Goal: Obtain resource: Download file/media

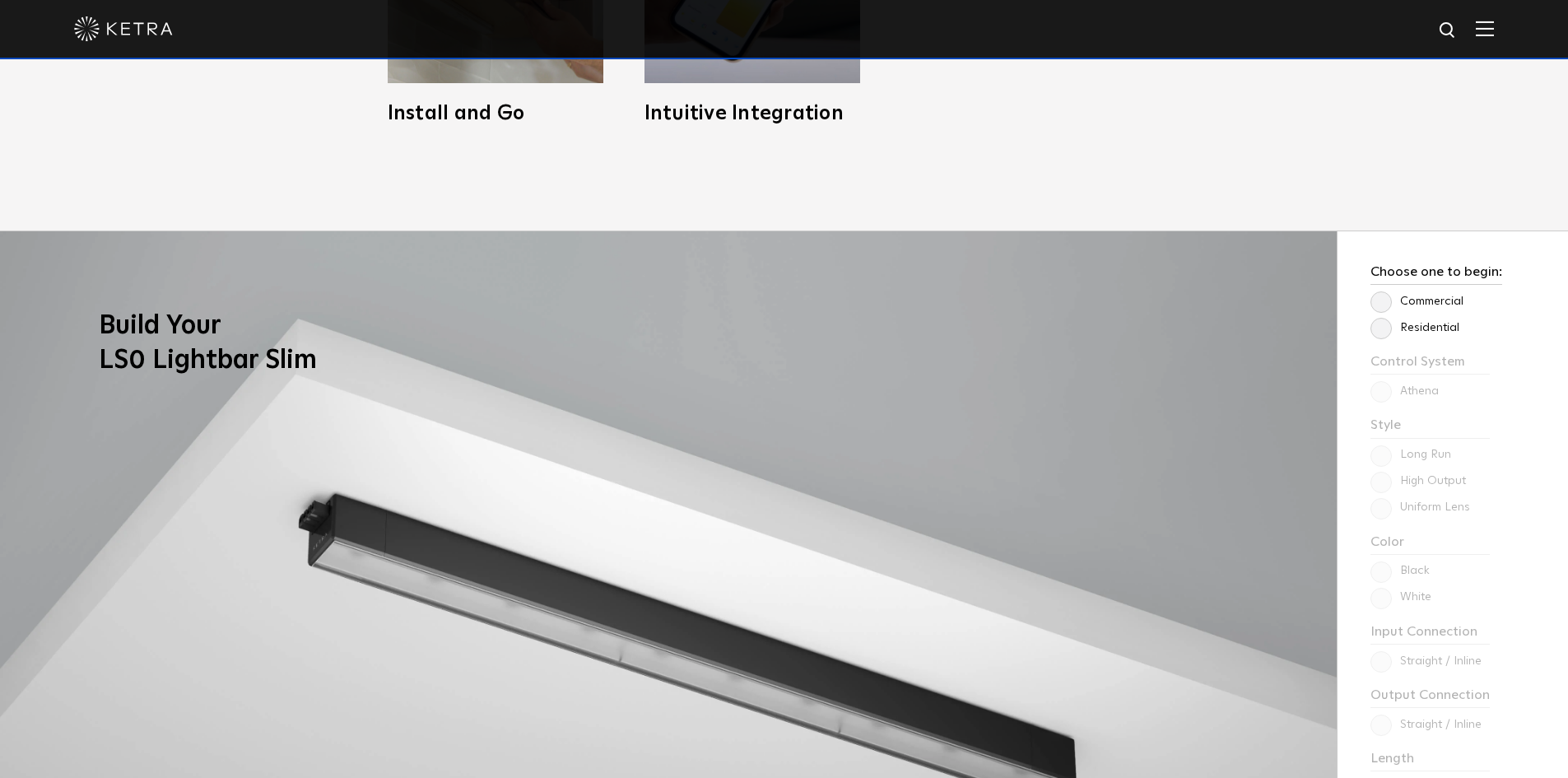
scroll to position [1482, 0]
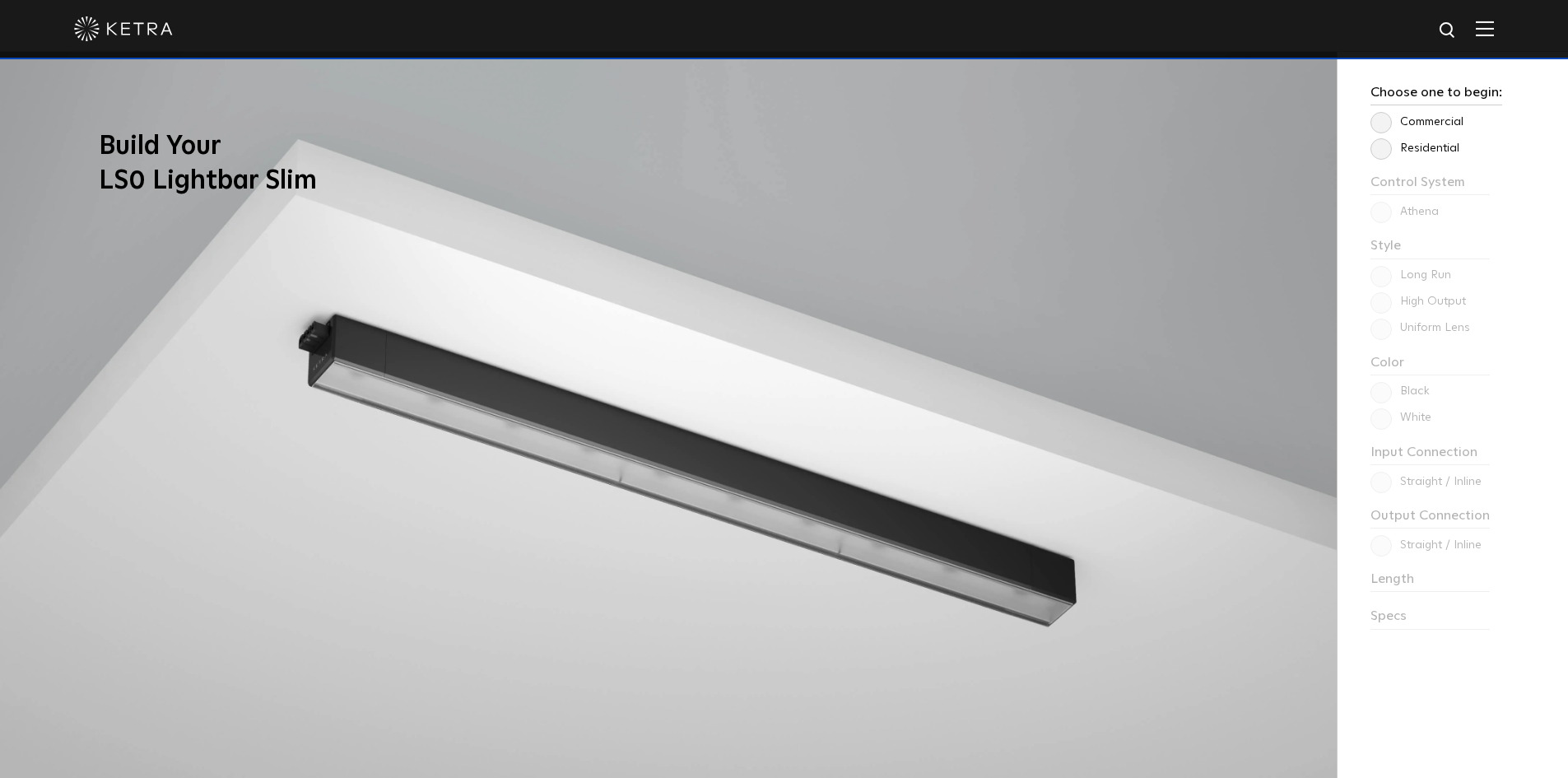
click at [1420, 122] on label "Commercial" at bounding box center [1416, 122] width 93 height 14
click at [0, 0] on input "Commercial" at bounding box center [0, 0] width 0 height 0
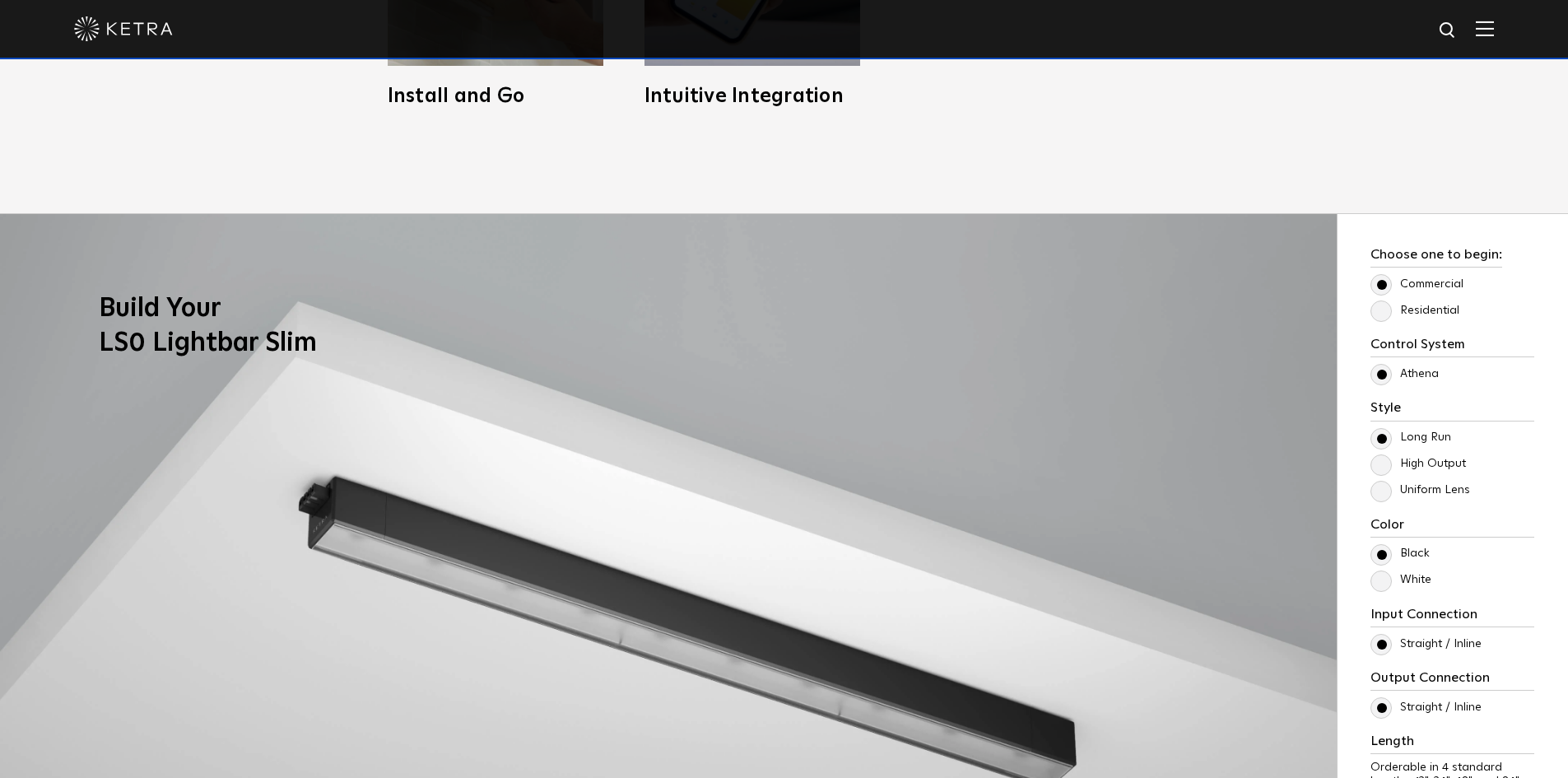
scroll to position [1317, 0]
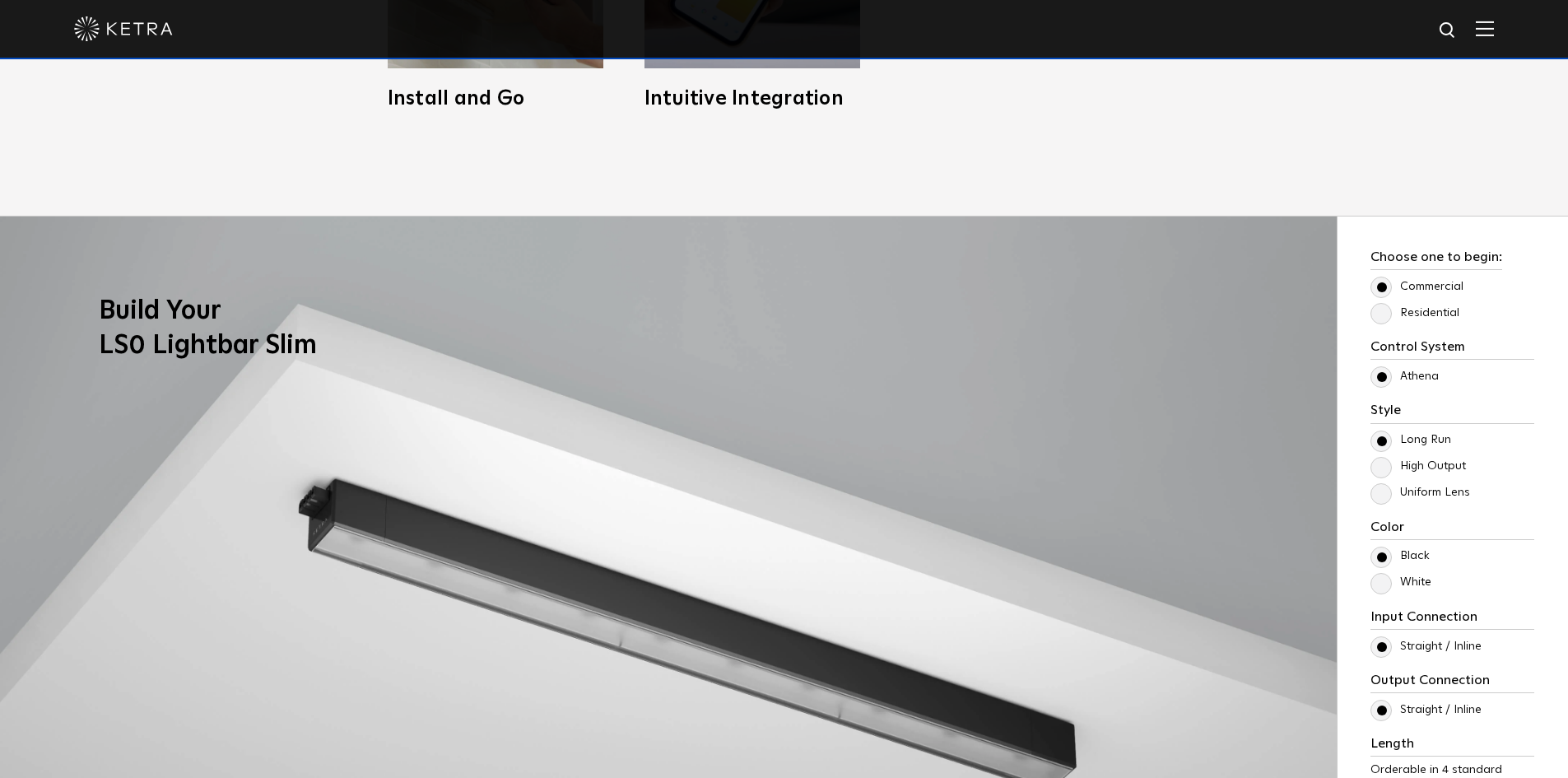
click at [1423, 313] on label "Residential" at bounding box center [1414, 313] width 89 height 14
click at [0, 0] on input "Residential" at bounding box center [0, 0] width 0 height 0
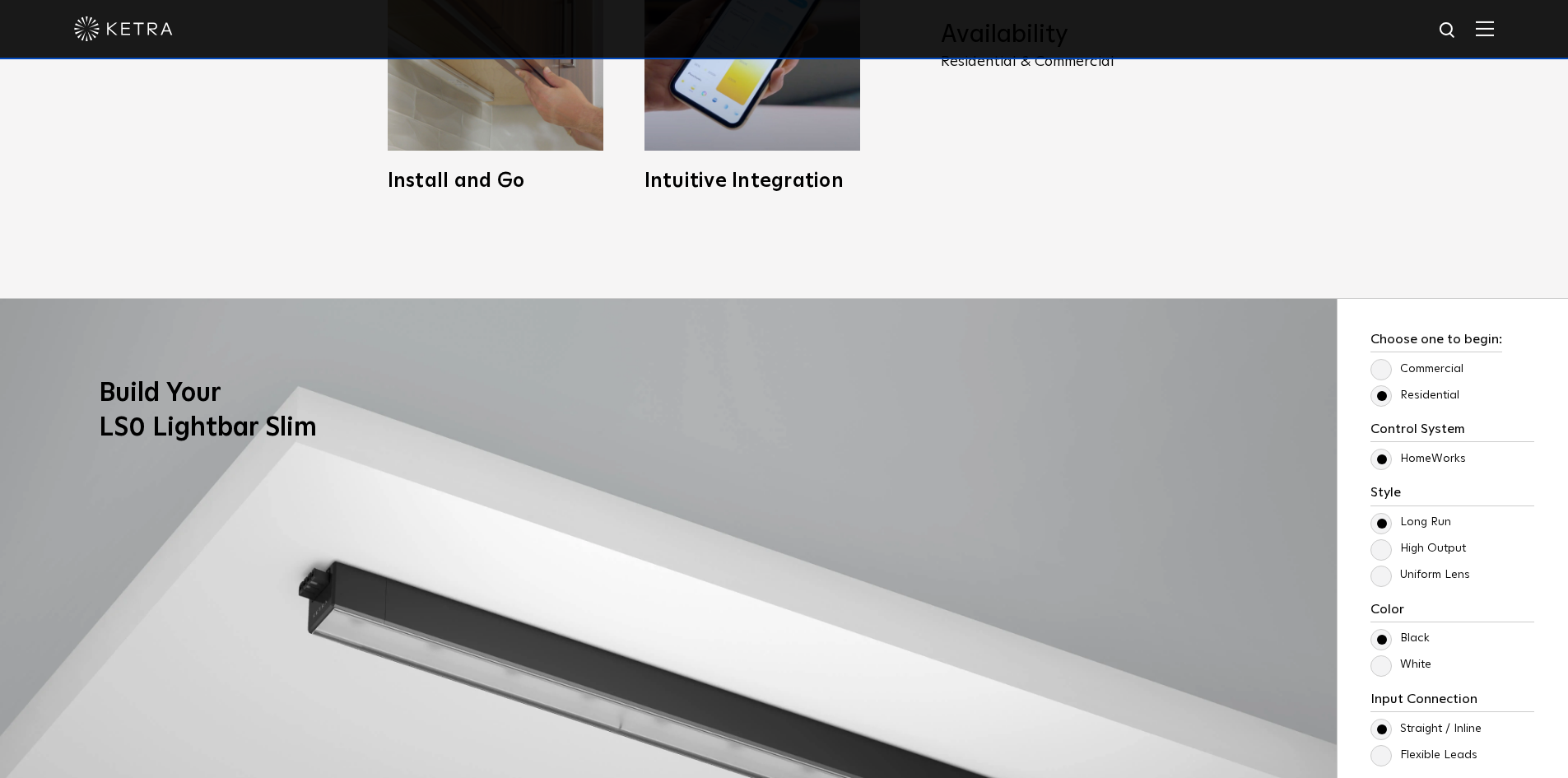
click at [1383, 364] on label "Commercial" at bounding box center [1416, 368] width 93 height 14
click at [0, 0] on input "Commercial" at bounding box center [0, 0] width 0 height 0
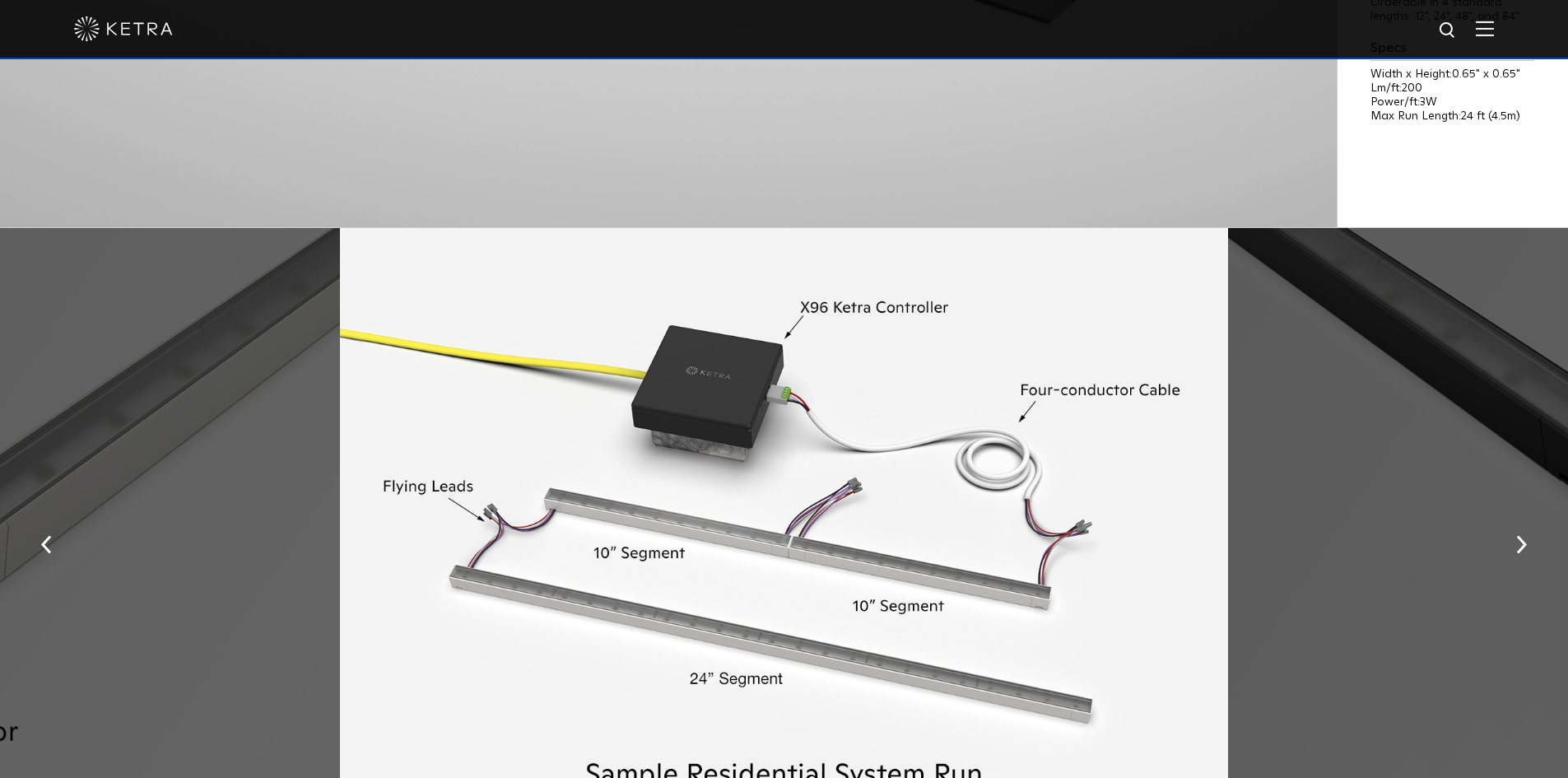
scroll to position [2140, 0]
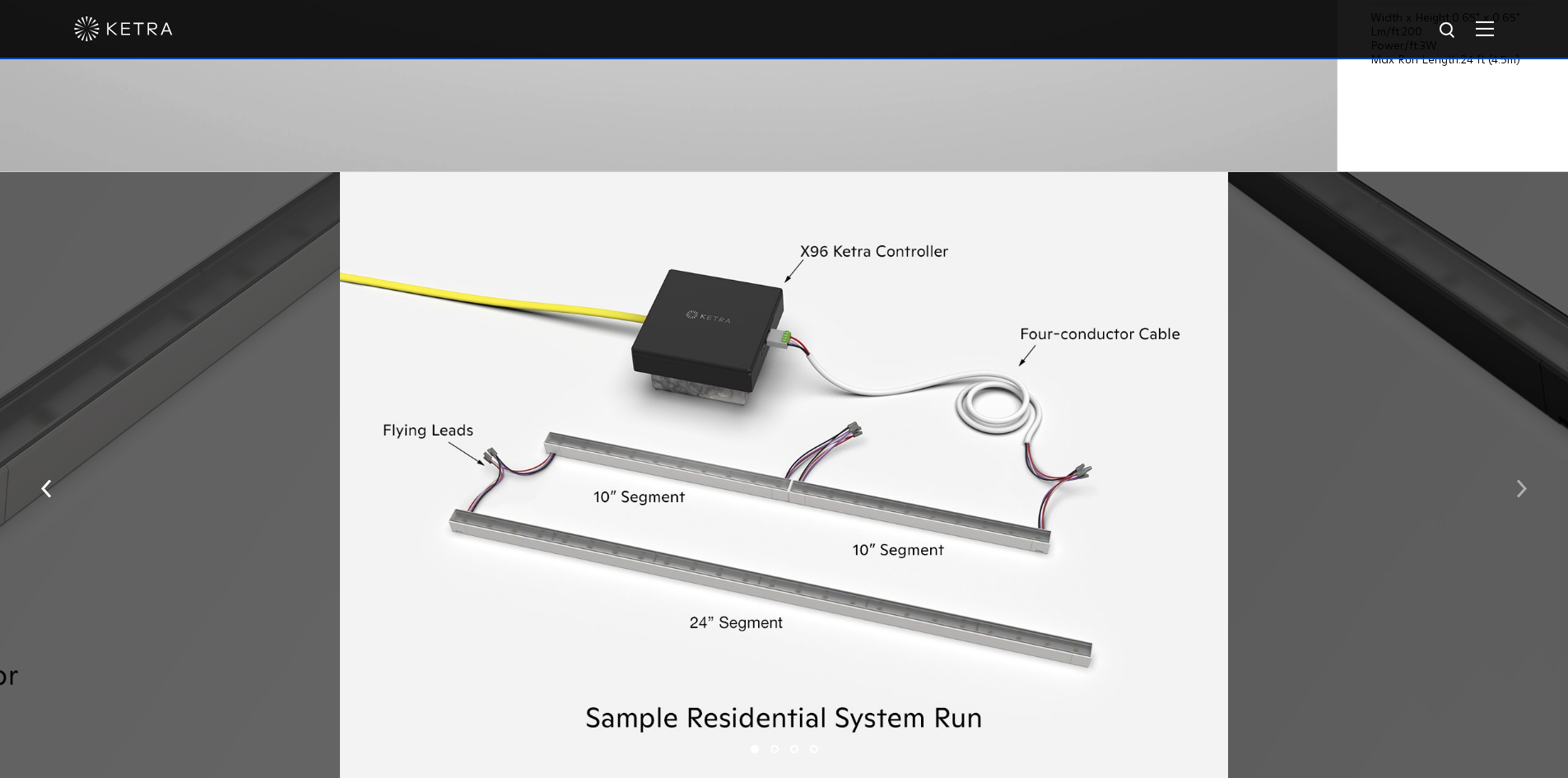
click at [1510, 503] on button "button" at bounding box center [1522, 487] width 35 height 56
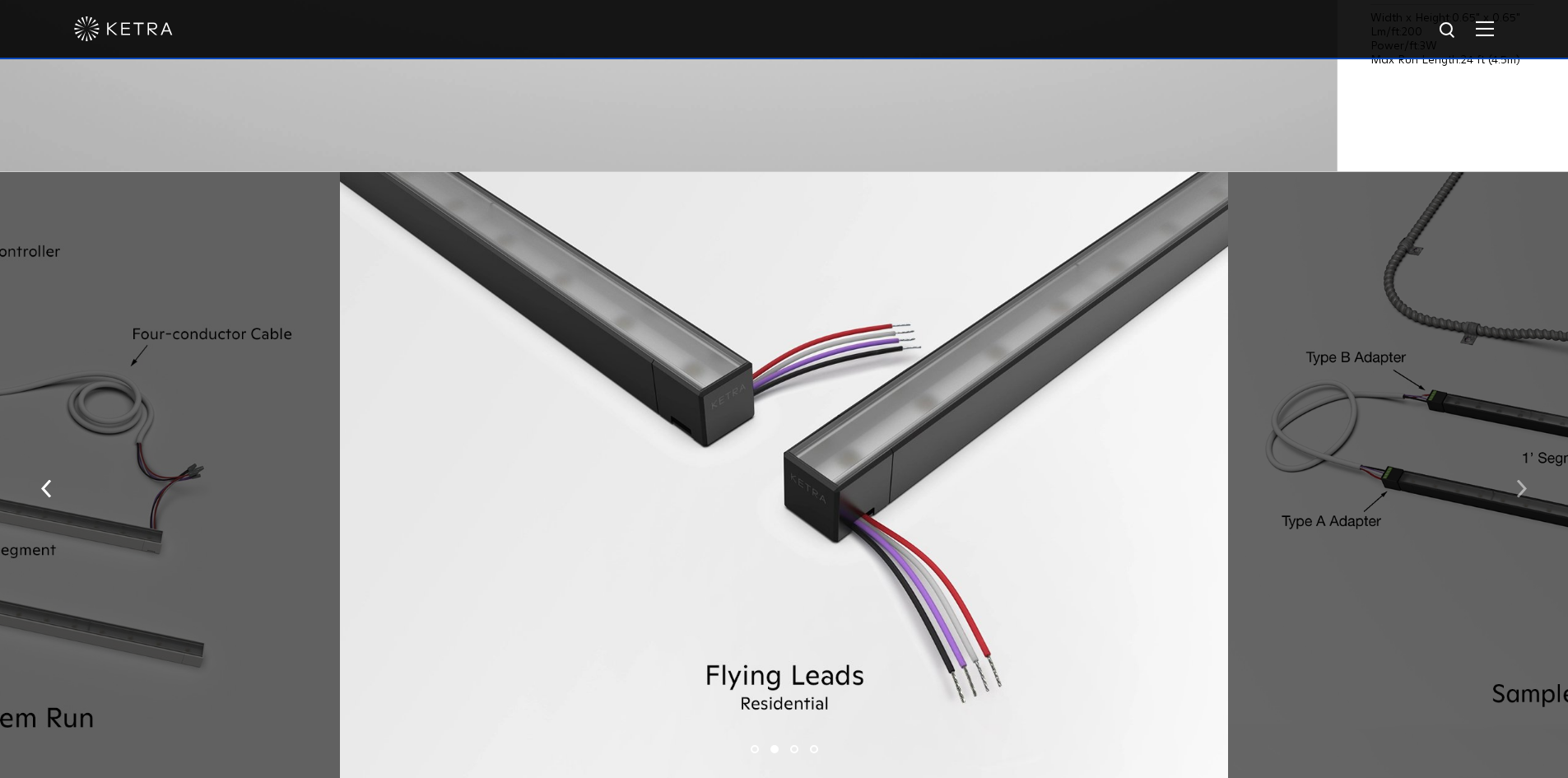
click at [1510, 501] on button "button" at bounding box center [1522, 487] width 35 height 56
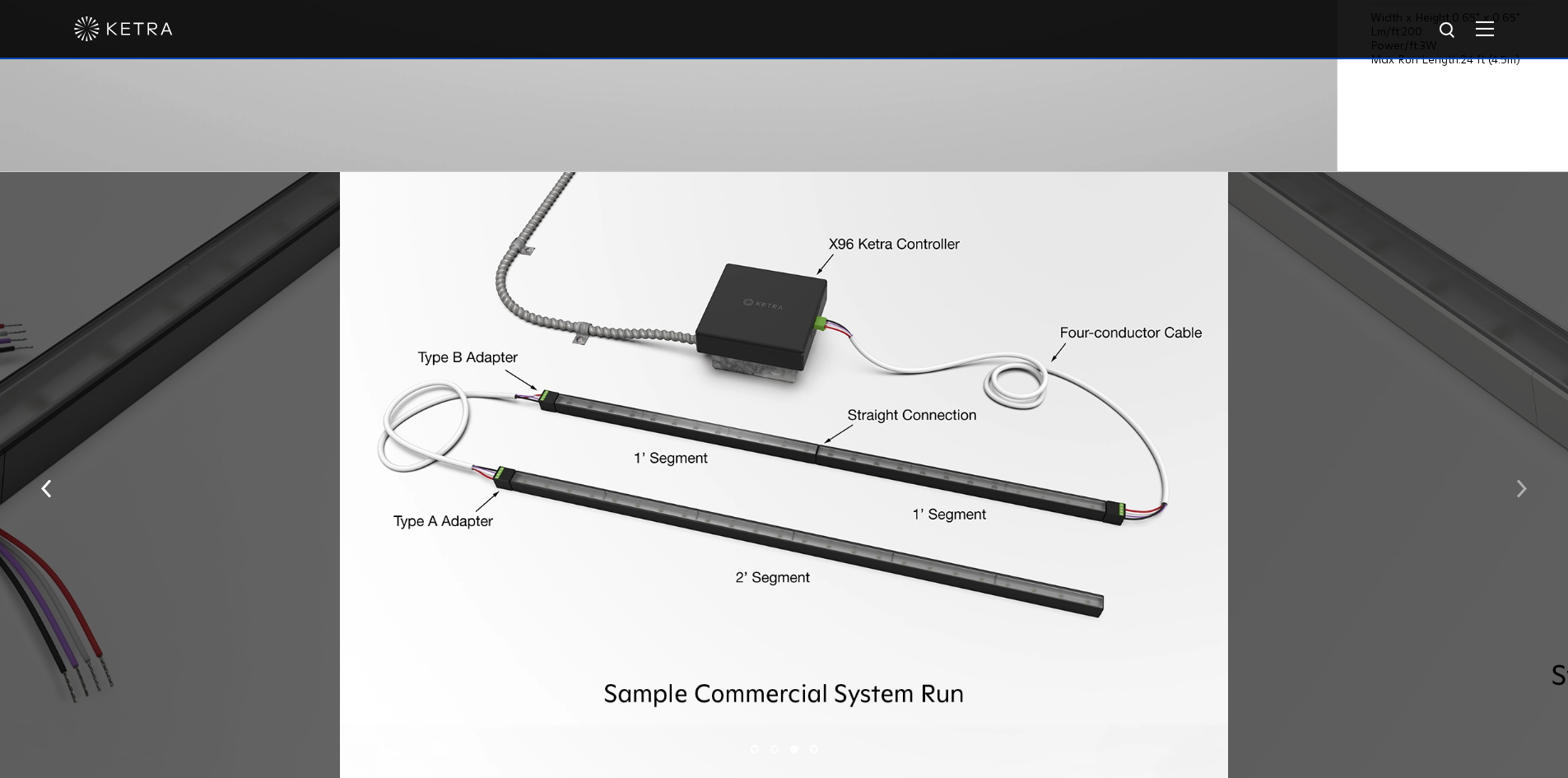
click at [1510, 501] on button "button" at bounding box center [1522, 487] width 35 height 56
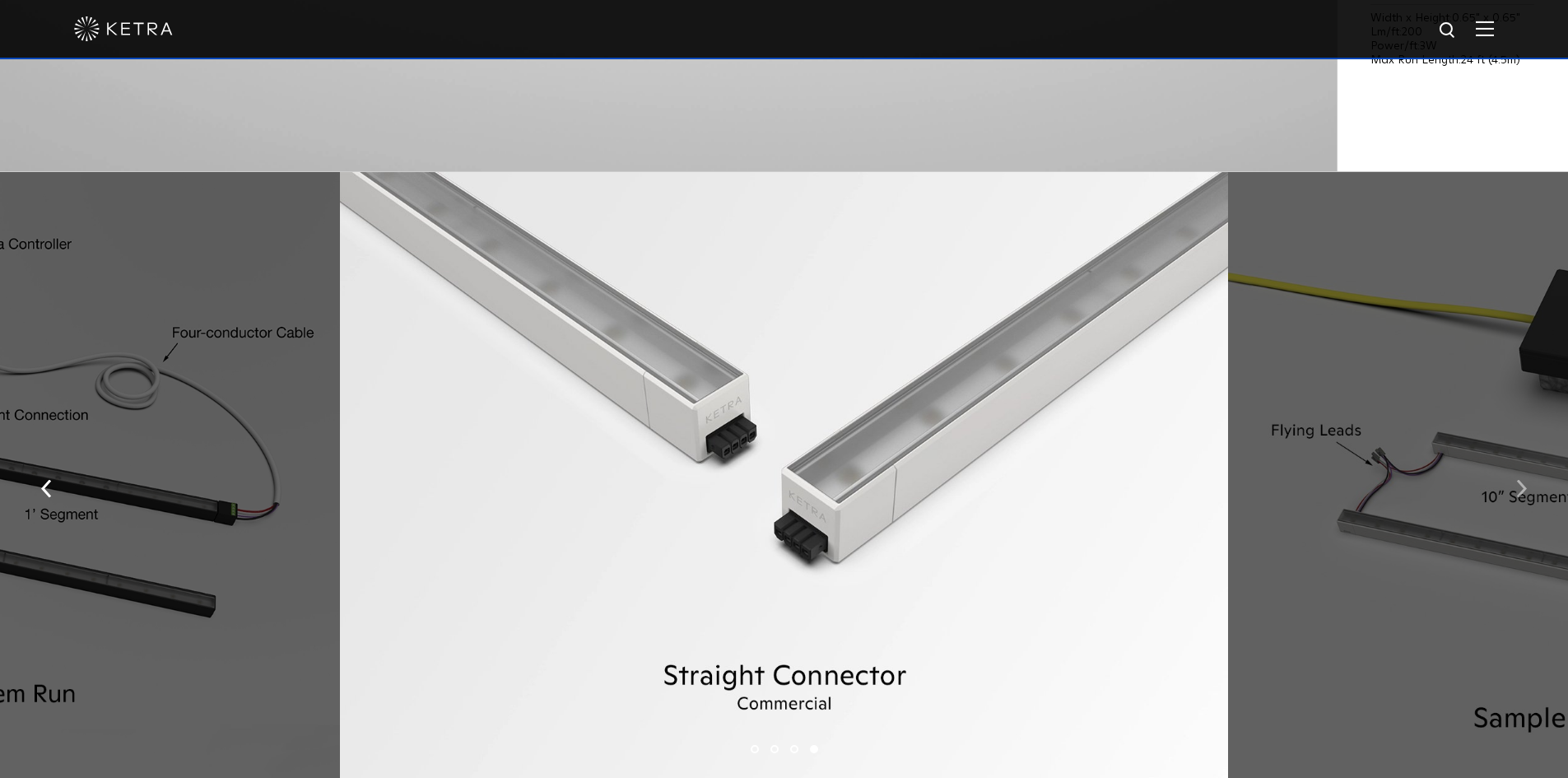
click at [1510, 501] on button "button" at bounding box center [1522, 487] width 35 height 56
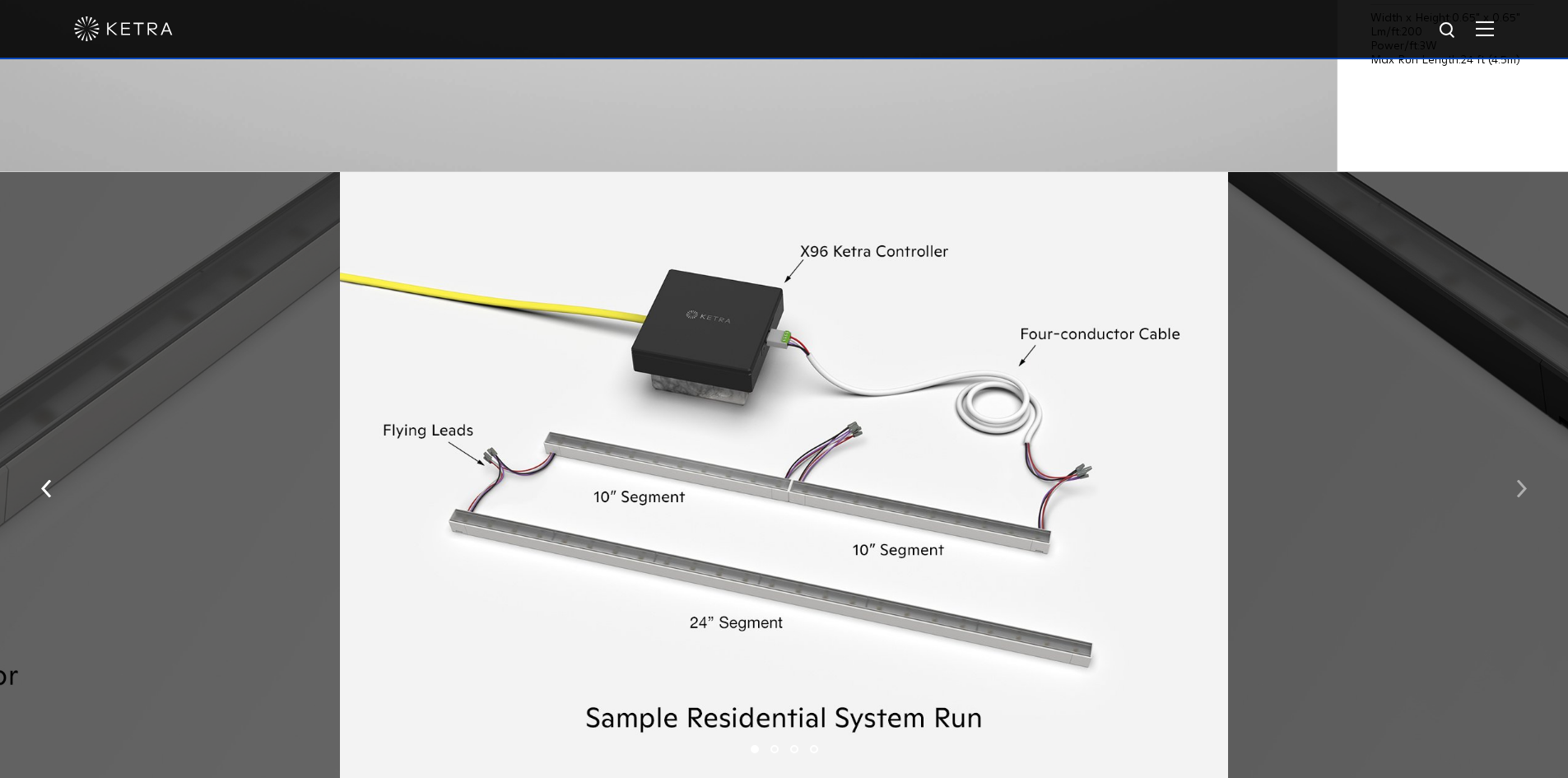
click at [1510, 501] on button "button" at bounding box center [1522, 487] width 35 height 56
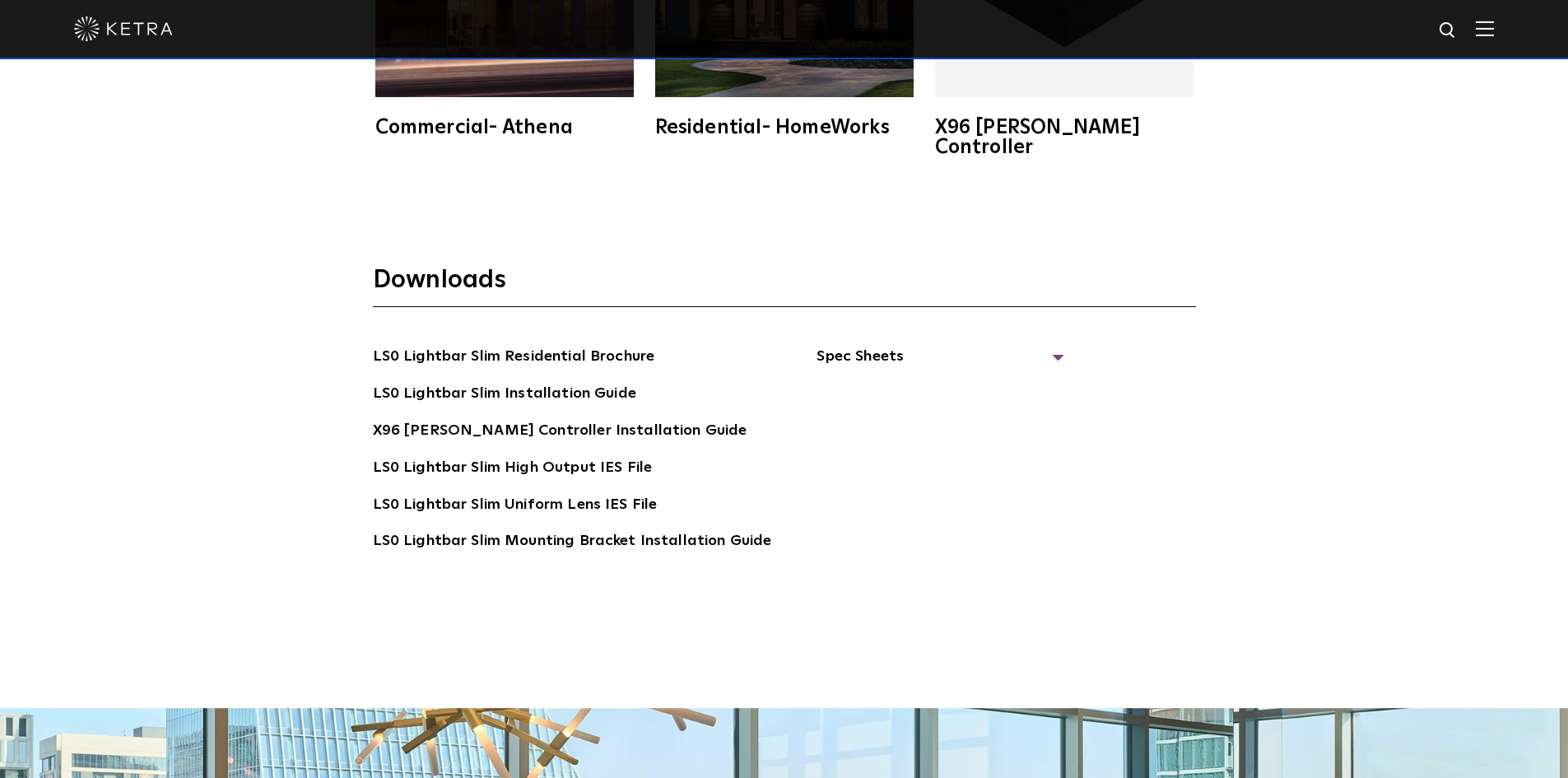
scroll to position [3292, 0]
click at [906, 346] on span "Spec Sheets" at bounding box center [940, 364] width 247 height 36
click at [892, 382] on link "LS0 Lightbar Slim Spec Sheet" at bounding box center [943, 395] width 212 height 26
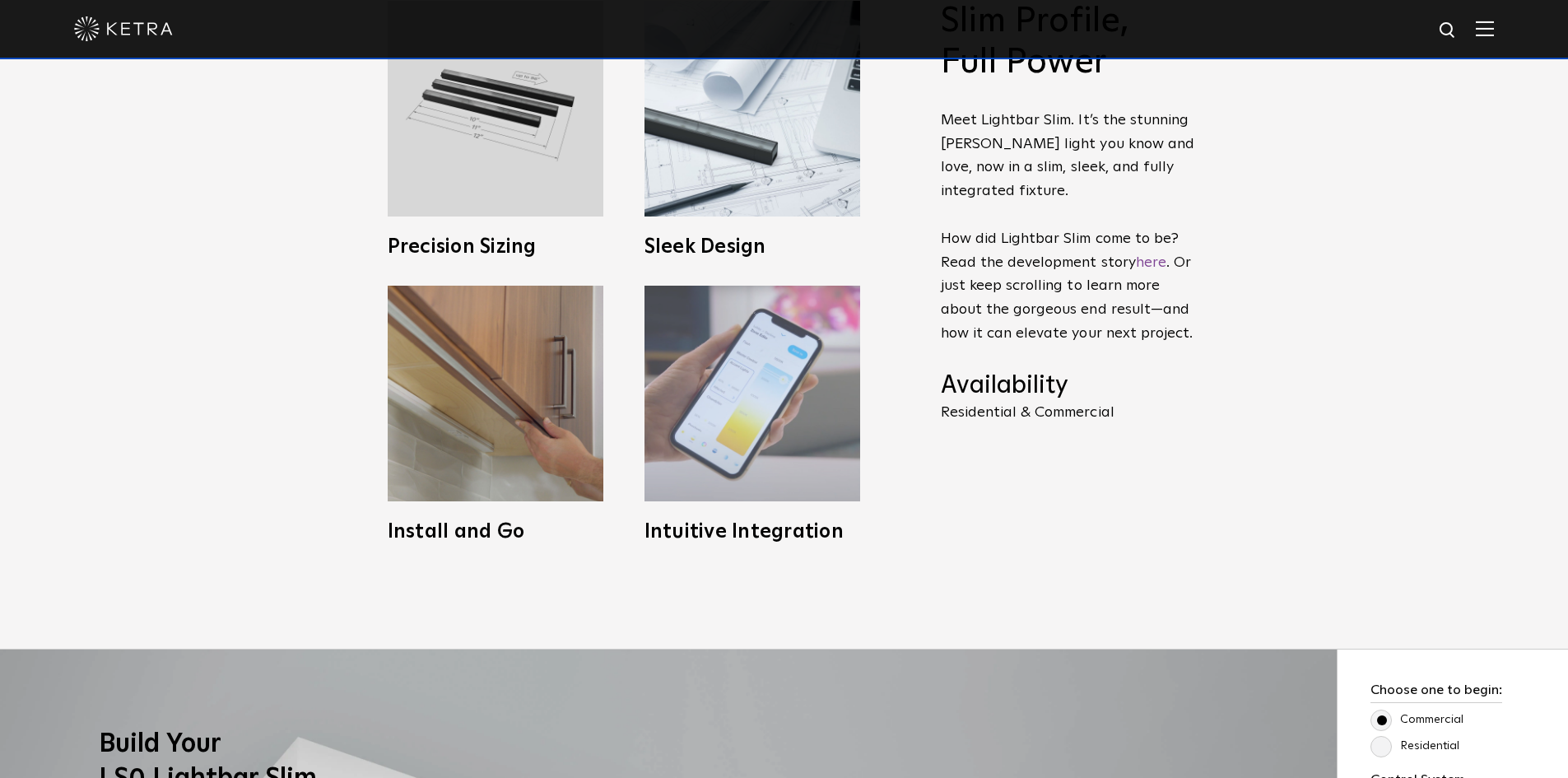
scroll to position [823, 0]
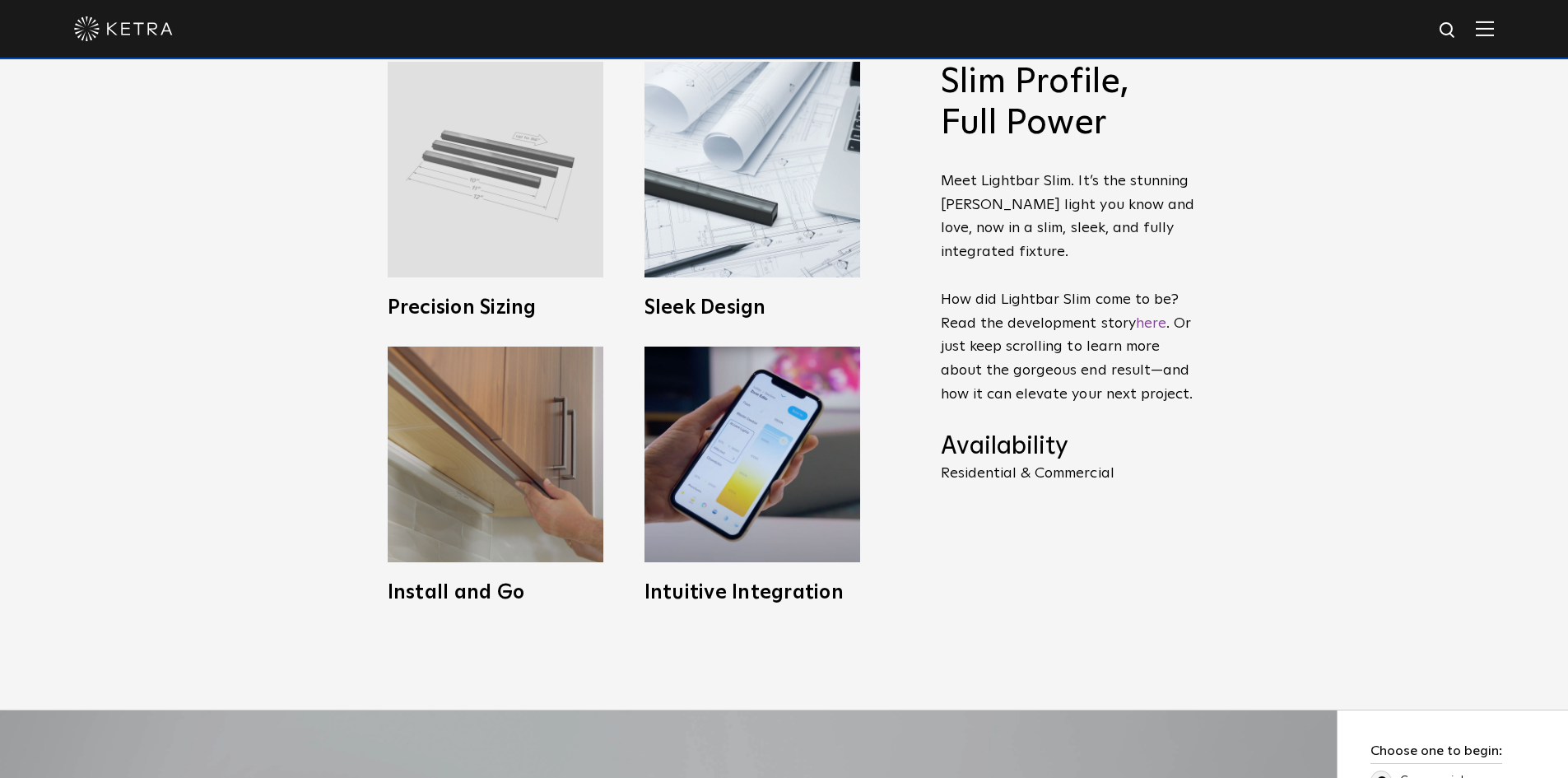
click at [545, 199] on img at bounding box center [495, 169] width 216 height 216
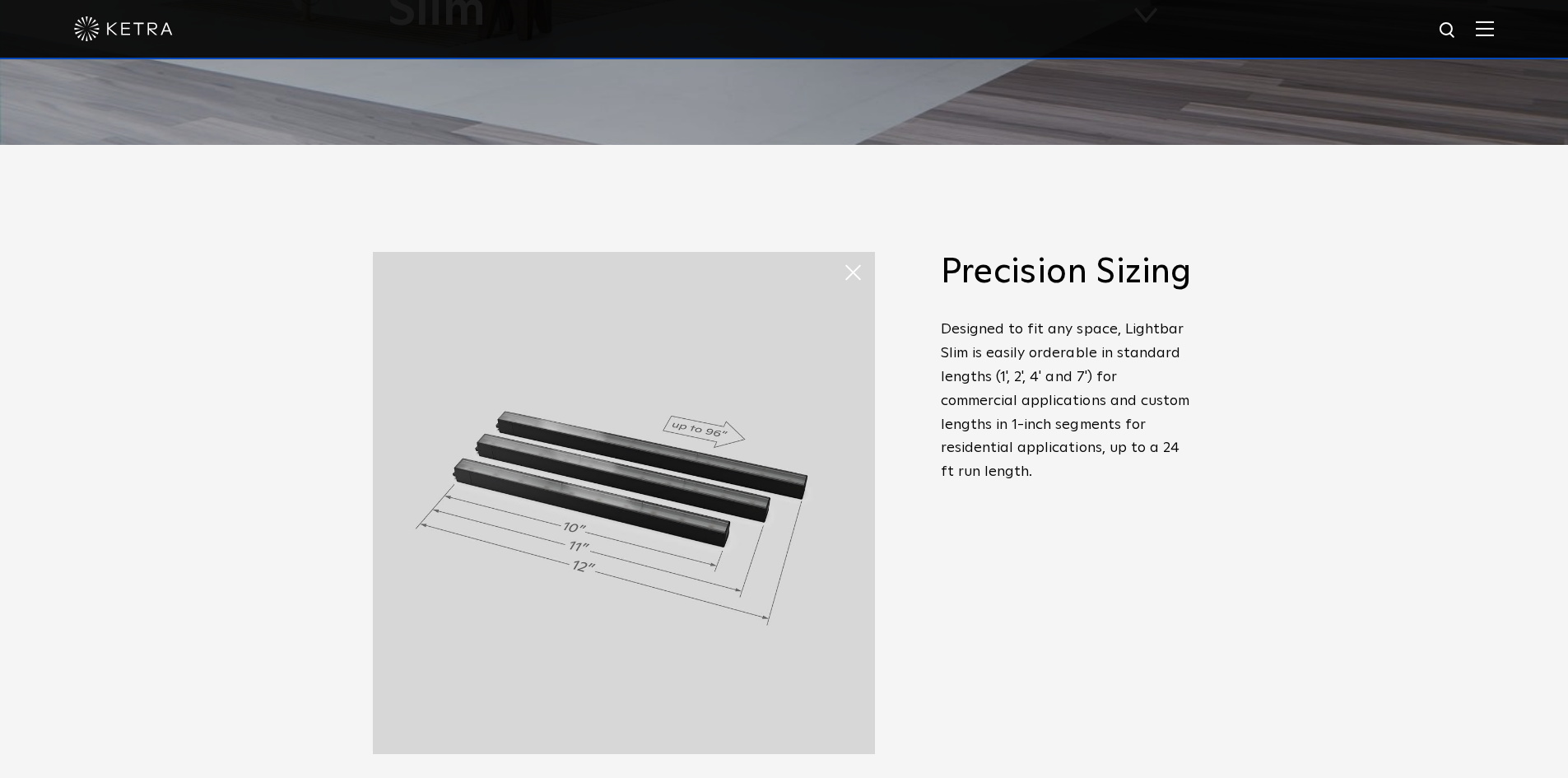
scroll to position [576, 0]
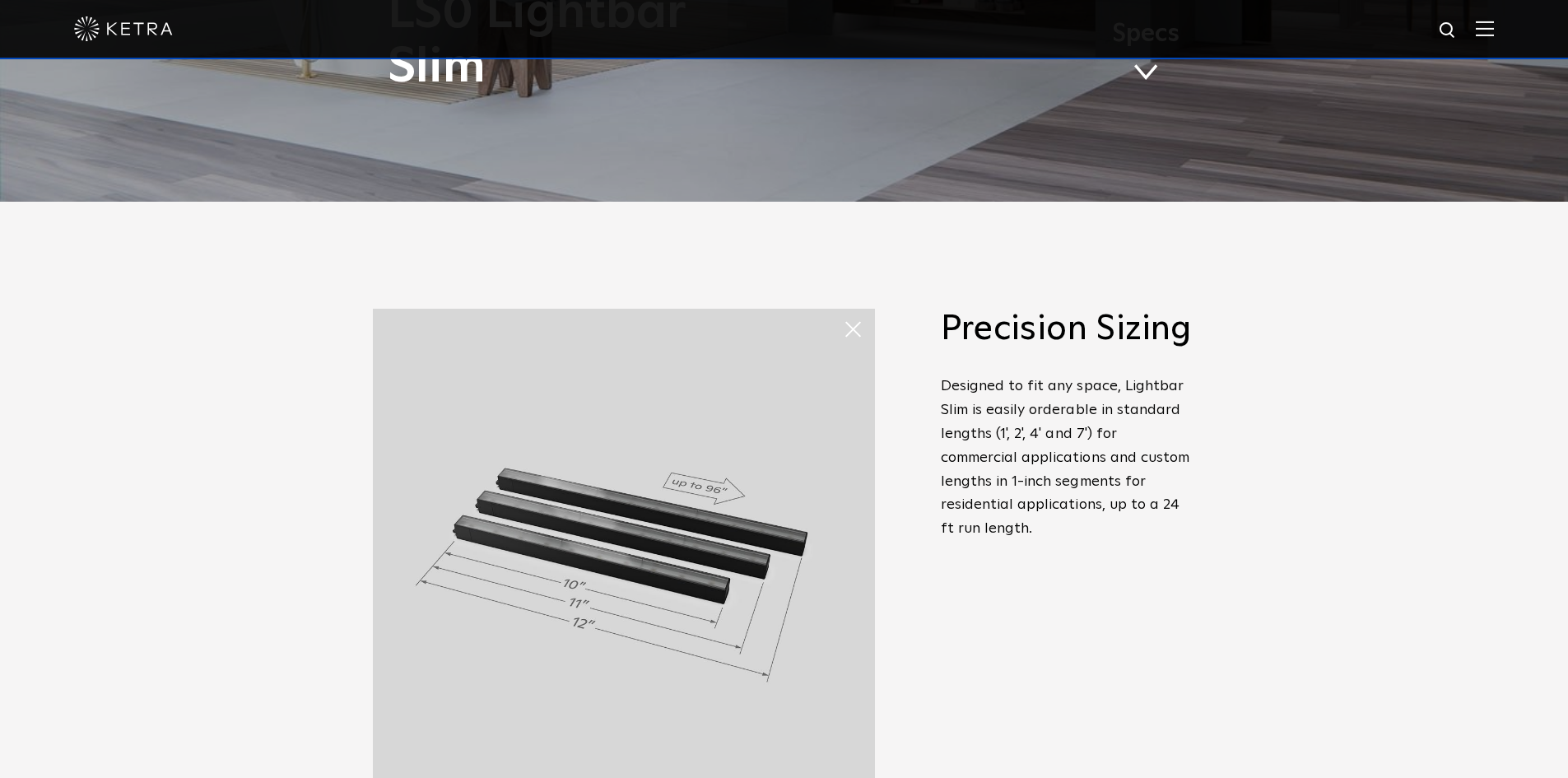
click at [1489, 405] on div "Slim Profile, Full Power Meet Lightbar Slim. It’s the stunning [PERSON_NAME] li…" at bounding box center [784, 579] width 1568 height 755
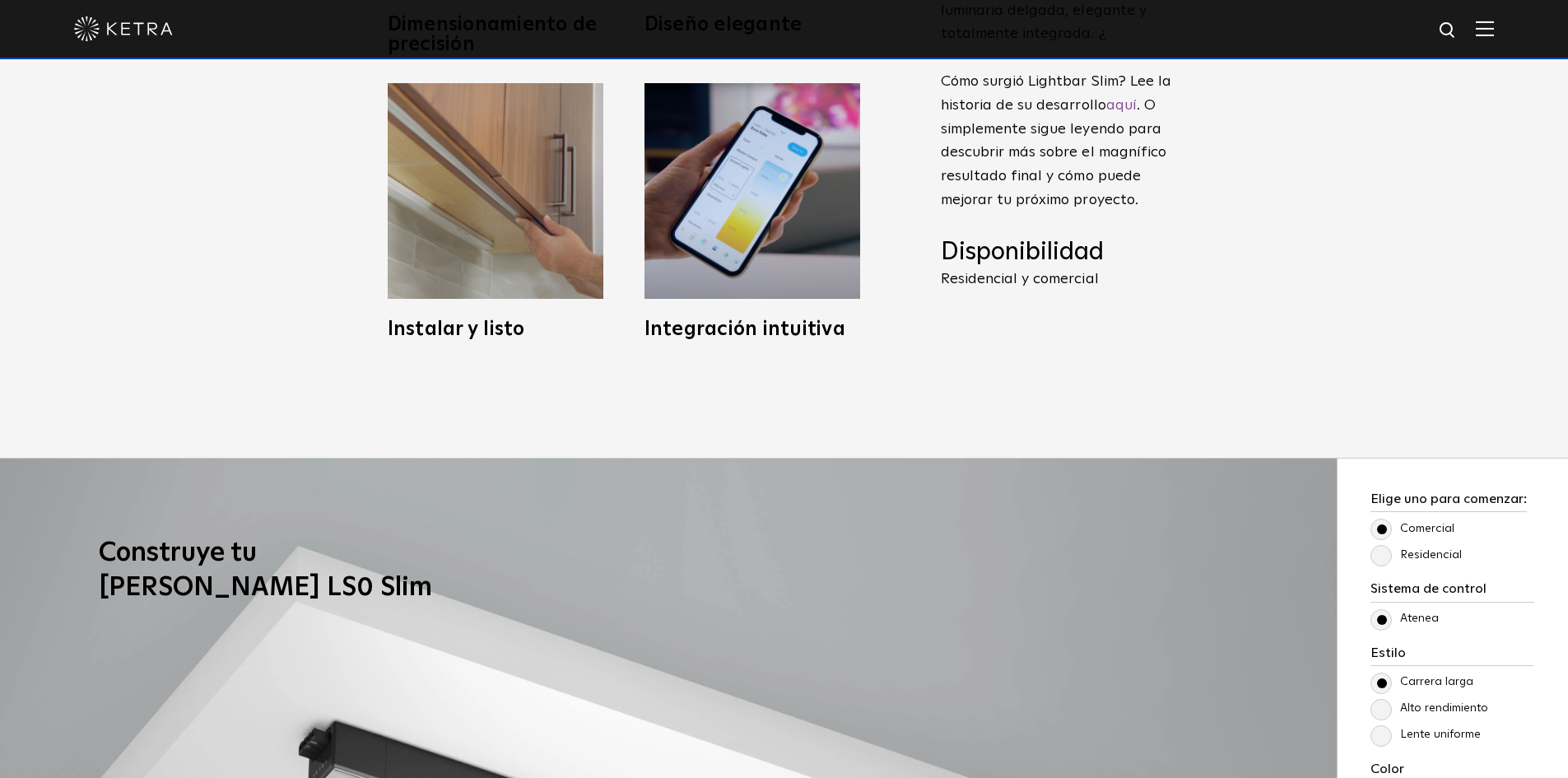
scroll to position [741, 0]
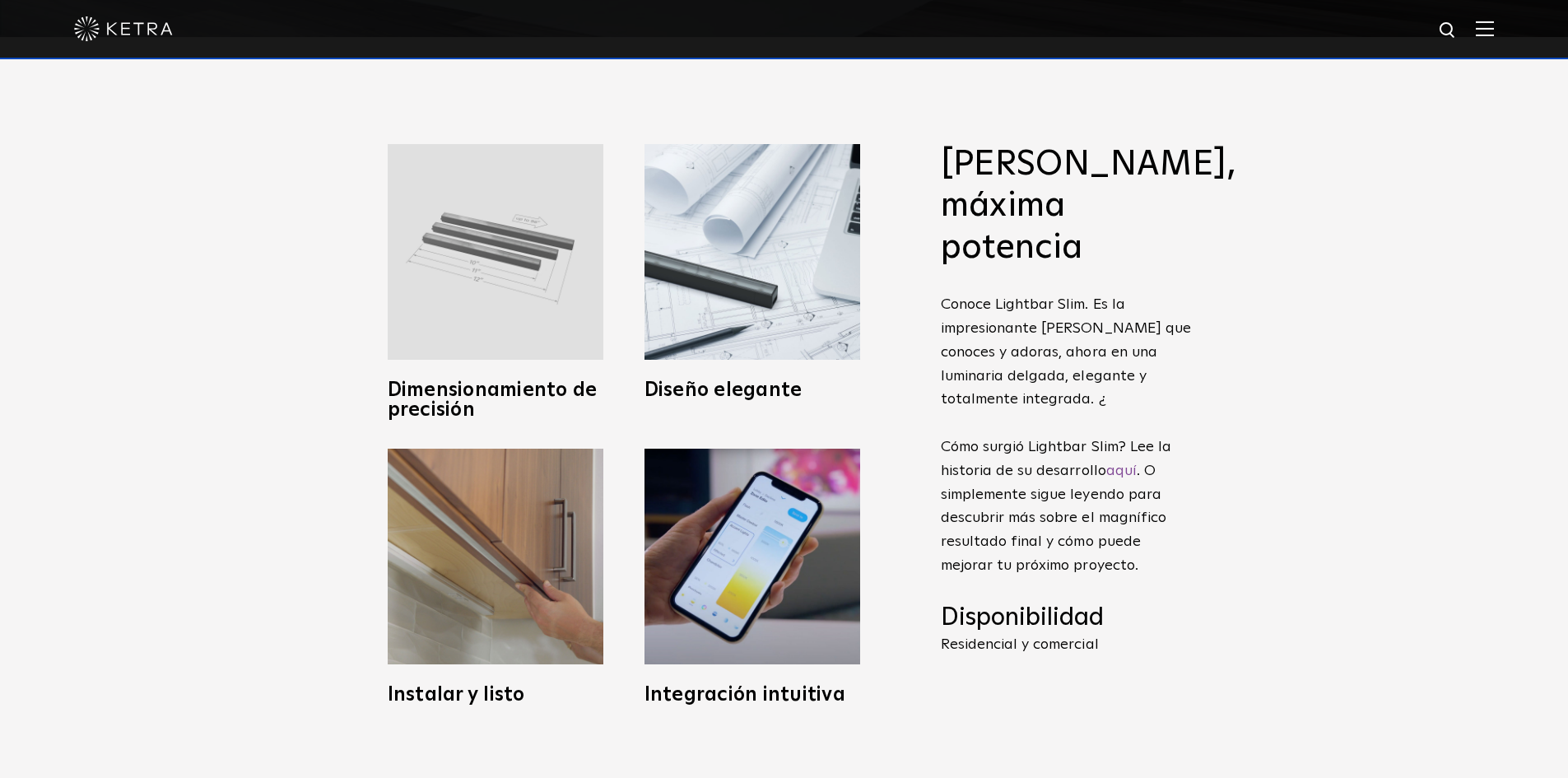
click at [448, 298] on img at bounding box center [495, 252] width 216 height 216
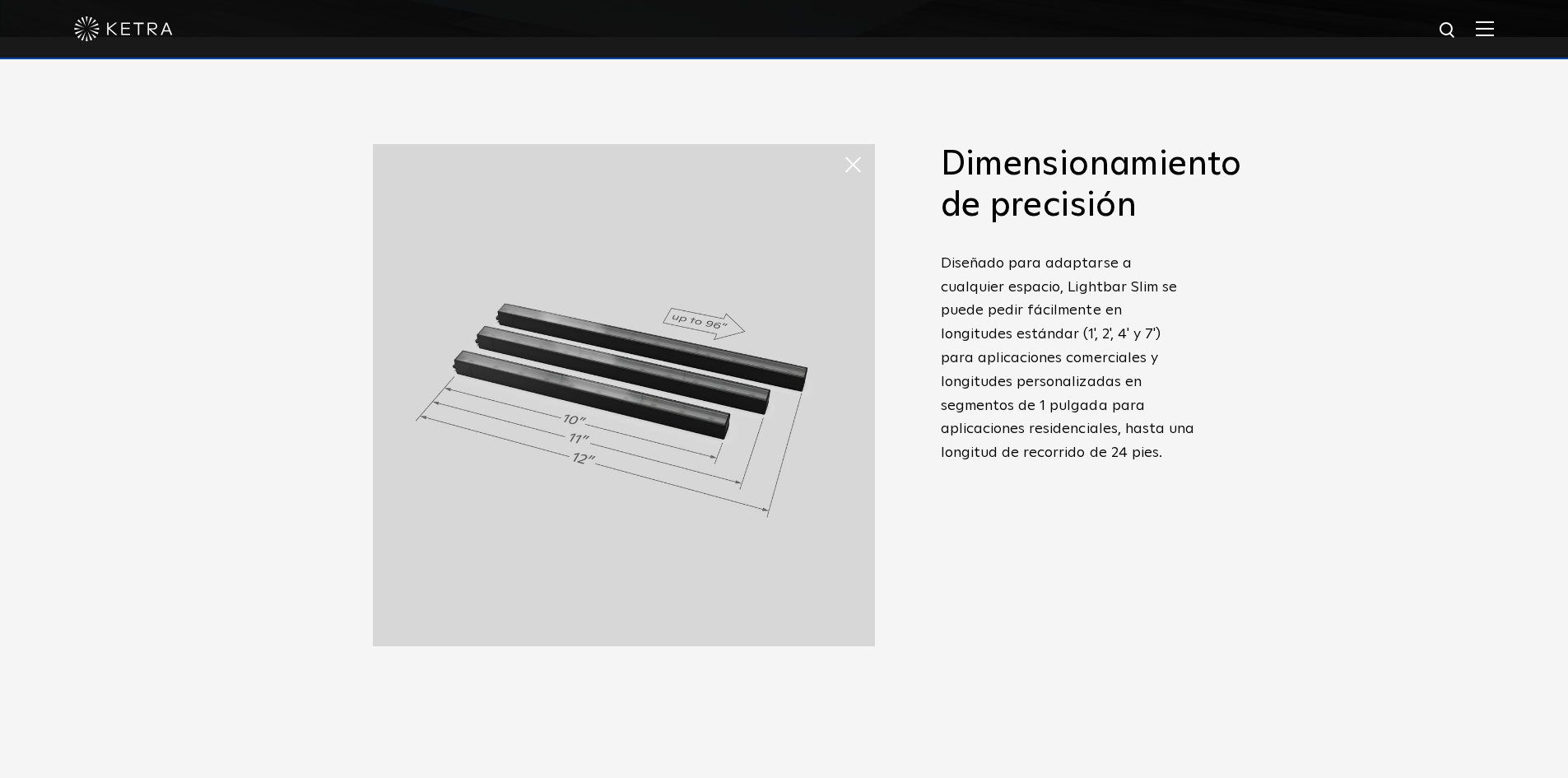
click at [843, 148] on span at bounding box center [843, 148] width 0 height 0
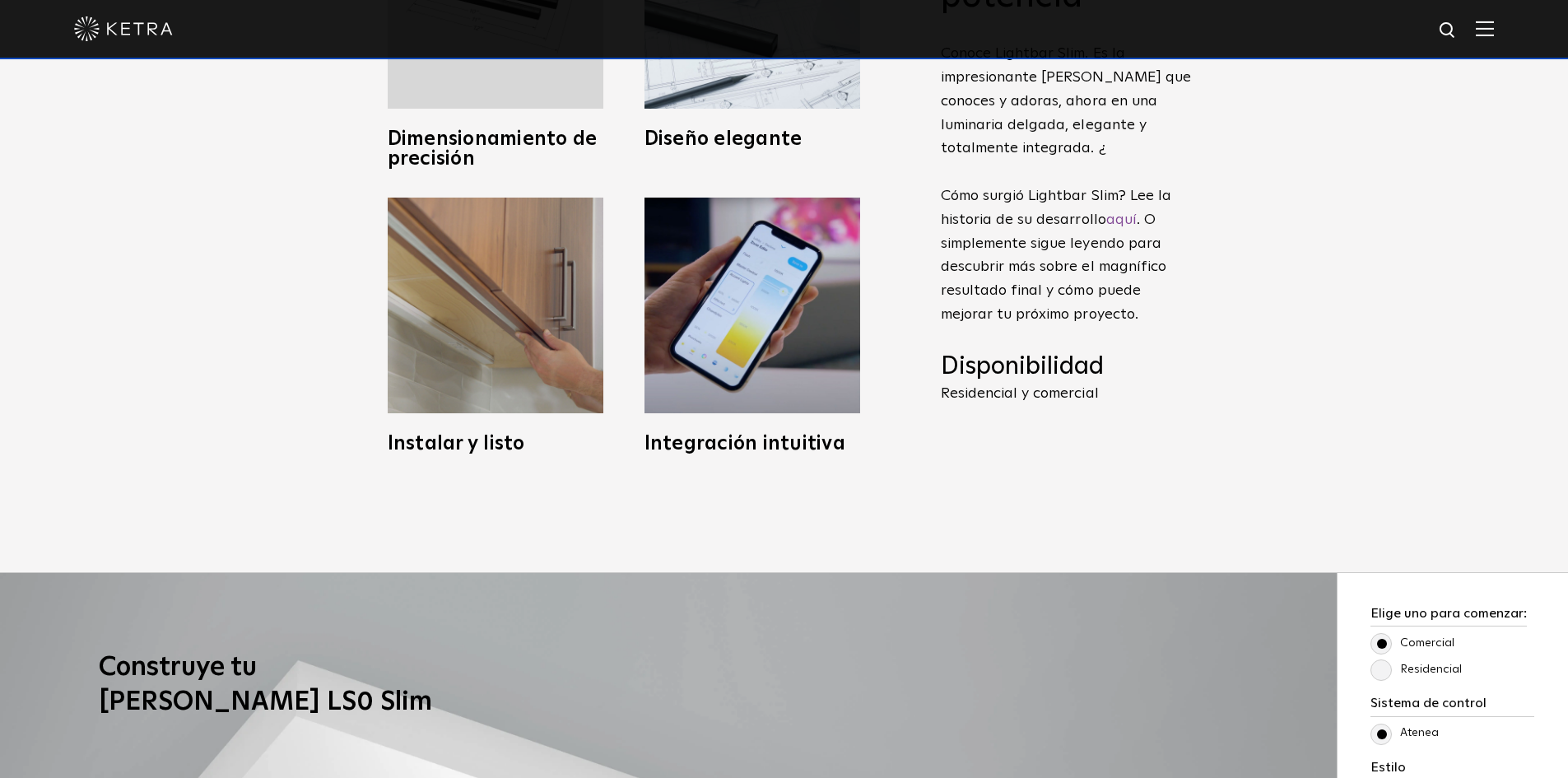
scroll to position [823, 0]
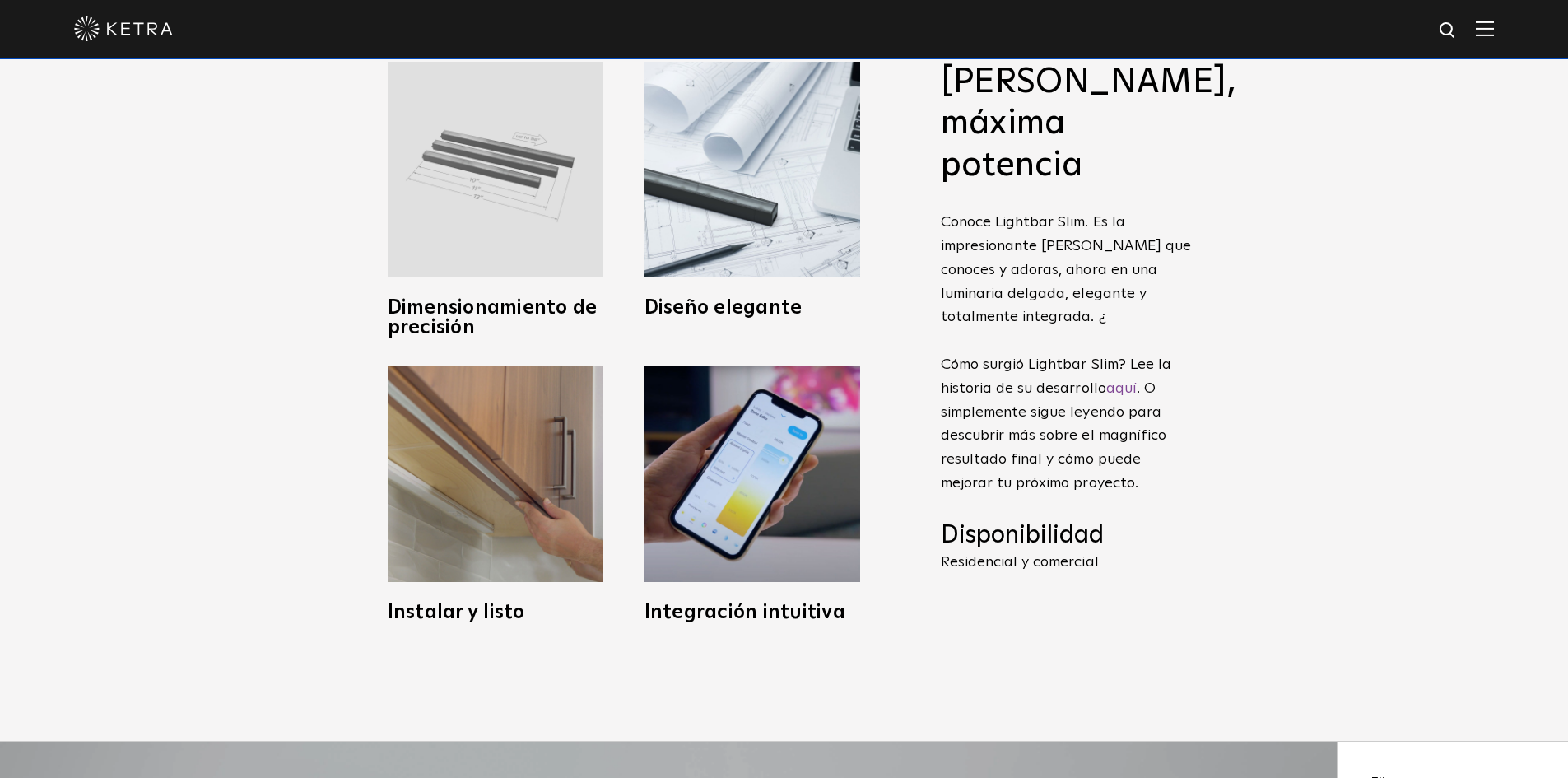
click at [470, 159] on img at bounding box center [495, 169] width 216 height 216
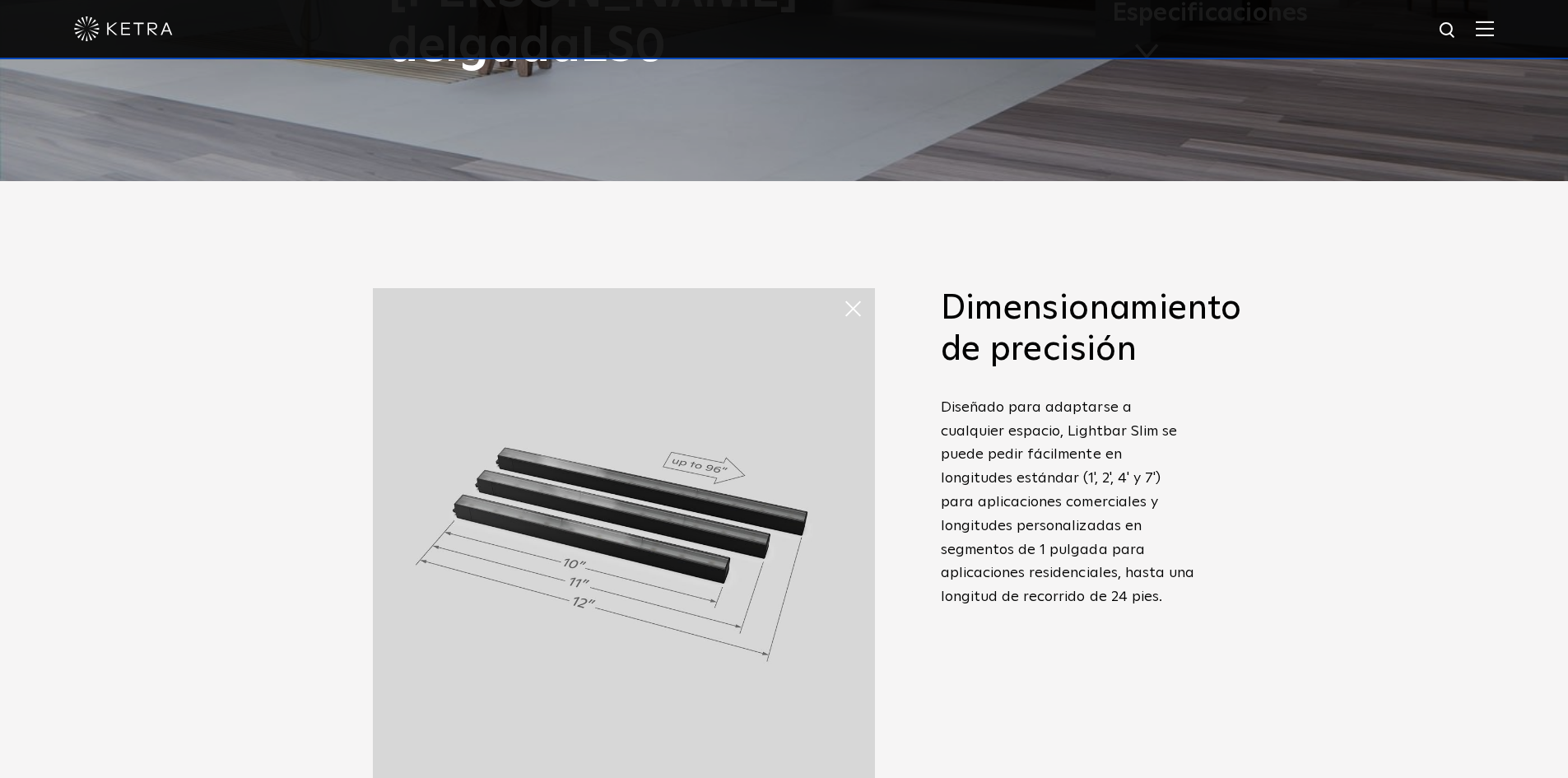
scroll to position [659, 0]
